Goal: Information Seeking & Learning: Learn about a topic

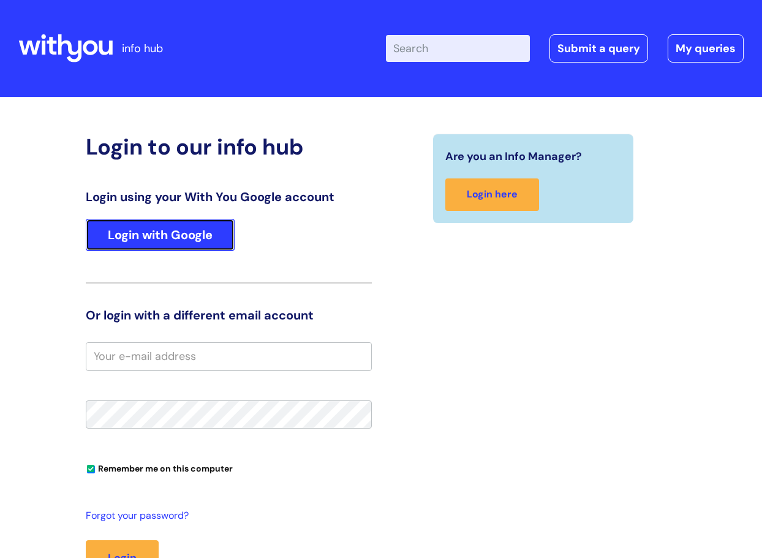
click at [195, 230] on link "Login with Google" at bounding box center [160, 235] width 149 height 32
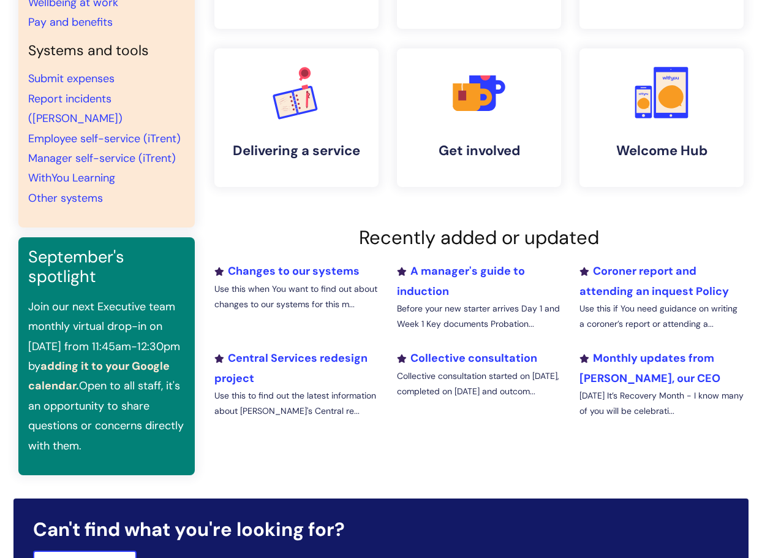
scroll to position [245, 0]
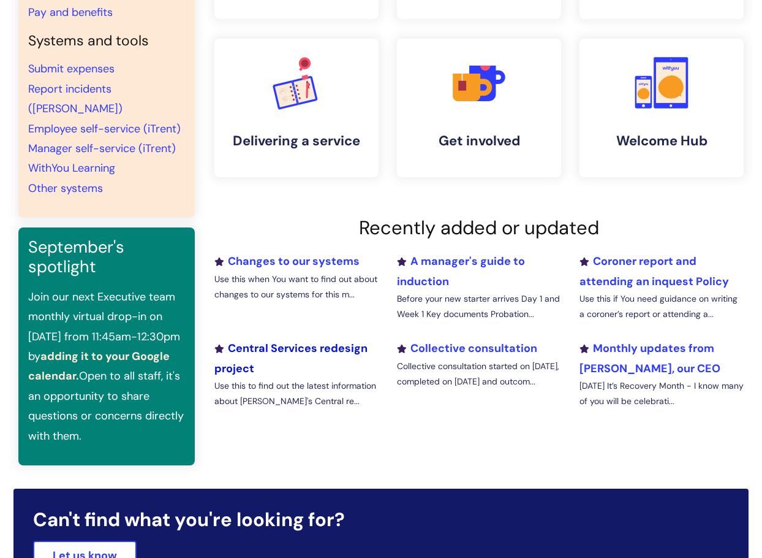
click at [343, 349] on link "Central Services redesign project" at bounding box center [290, 358] width 153 height 34
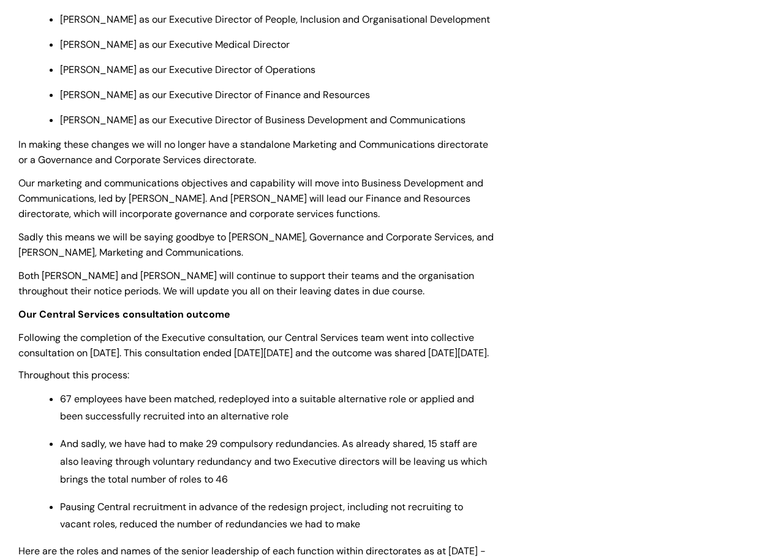
scroll to position [735, 0]
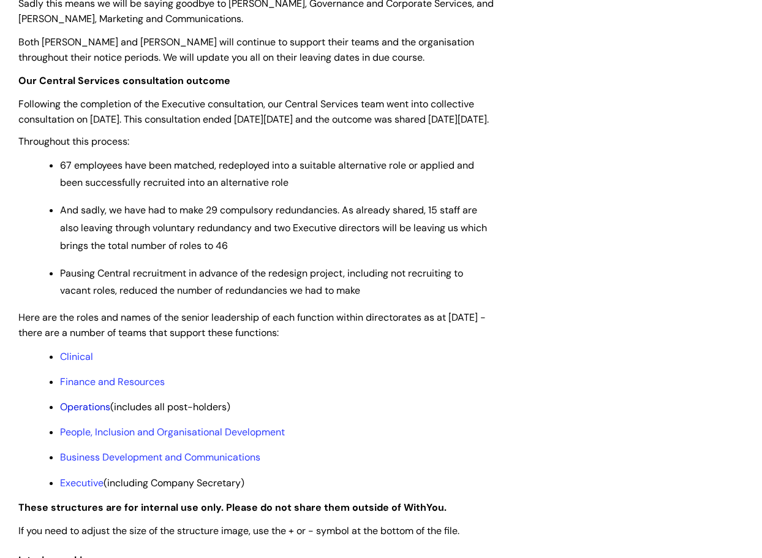
click at [89, 413] on link "Operations" at bounding box center [85, 406] width 50 height 13
